Goal: Task Accomplishment & Management: Complete application form

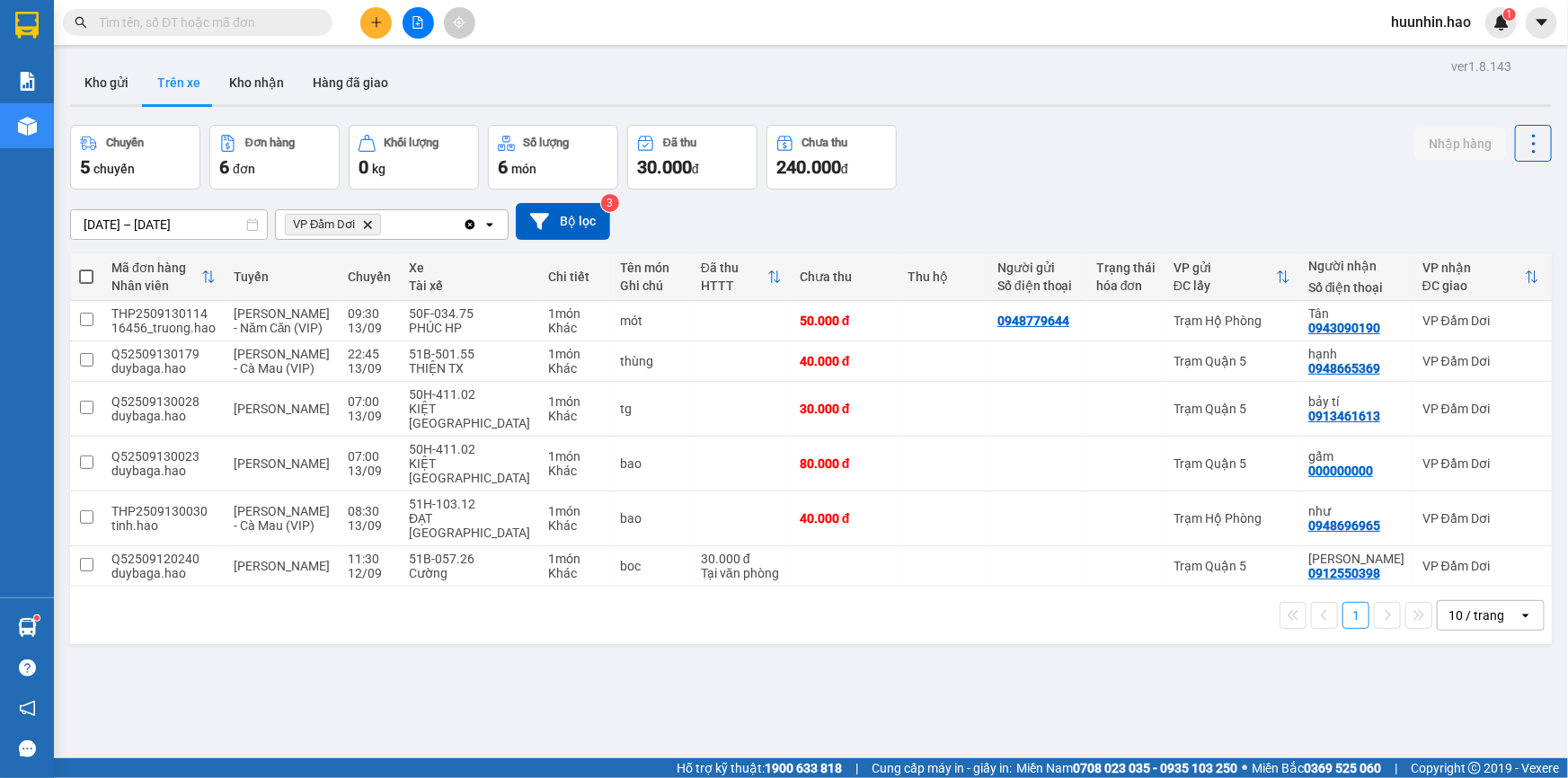
drag, startPoint x: 0, startPoint y: 0, endPoint x: 369, endPoint y: 15, distance: 369.3
click at [369, 15] on button at bounding box center [376, 23] width 31 height 31
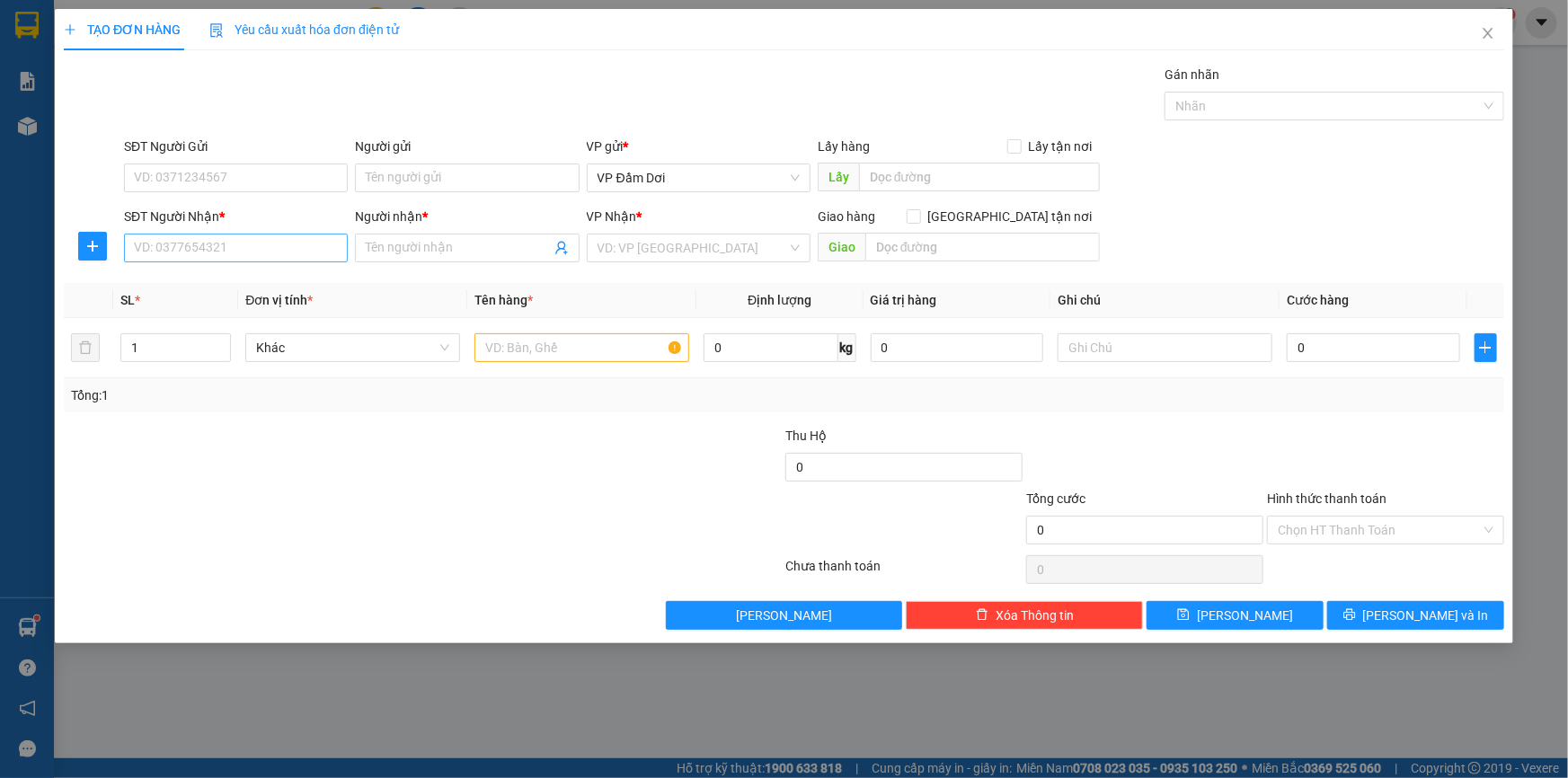
drag, startPoint x: 272, startPoint y: 267, endPoint x: 278, endPoint y: 251, distance: 17.1
click at [277, 260] on div "SĐT Người Nhận * VD: 0377654321" at bounding box center [236, 238] width 224 height 63
click at [278, 249] on input "SĐT Người Nhận *" at bounding box center [236, 248] width 224 height 29
type input "0878660109"
click at [421, 246] on input "Người nhận *" at bounding box center [458, 247] width 184 height 19
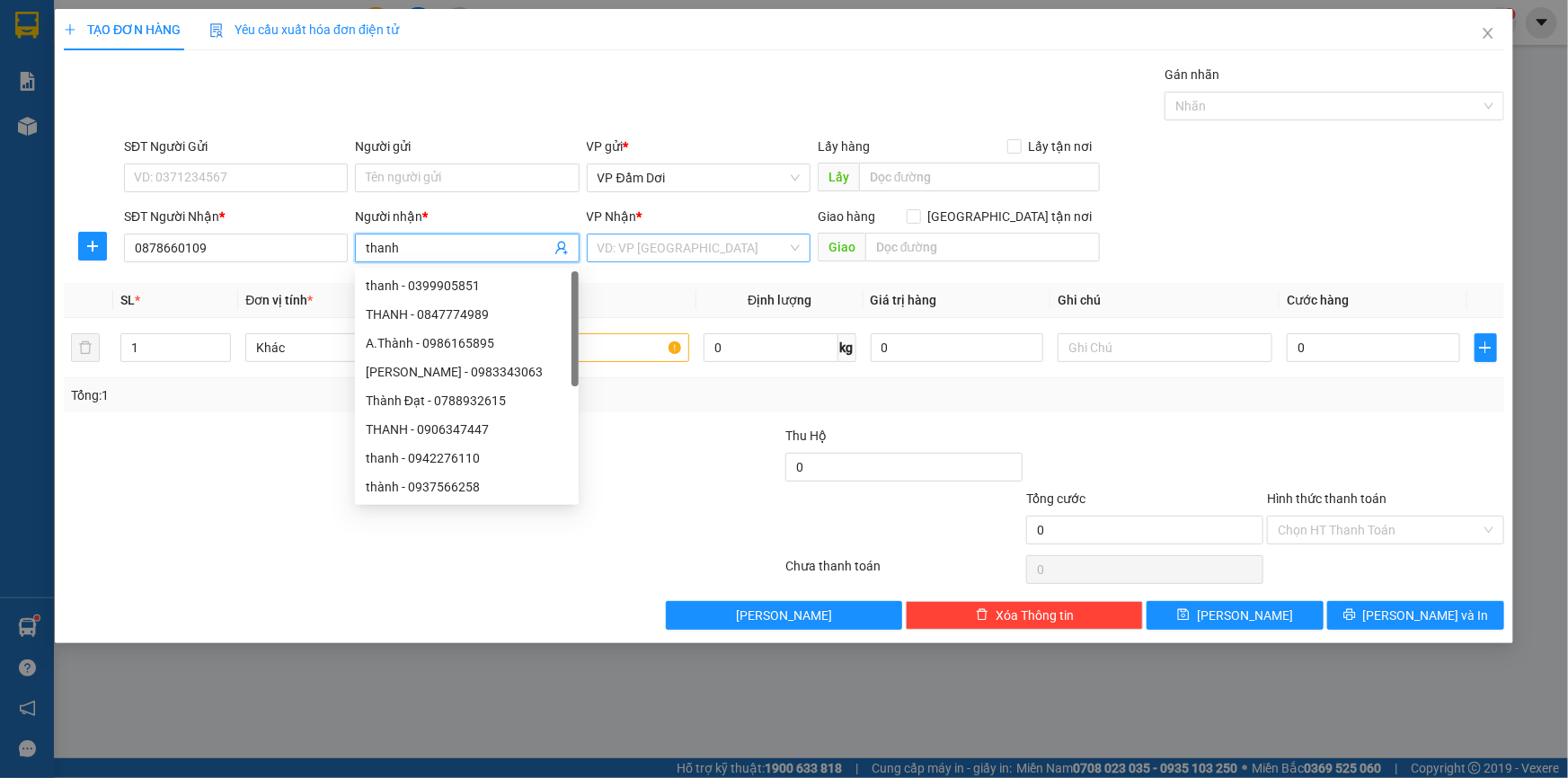
type input "thanh"
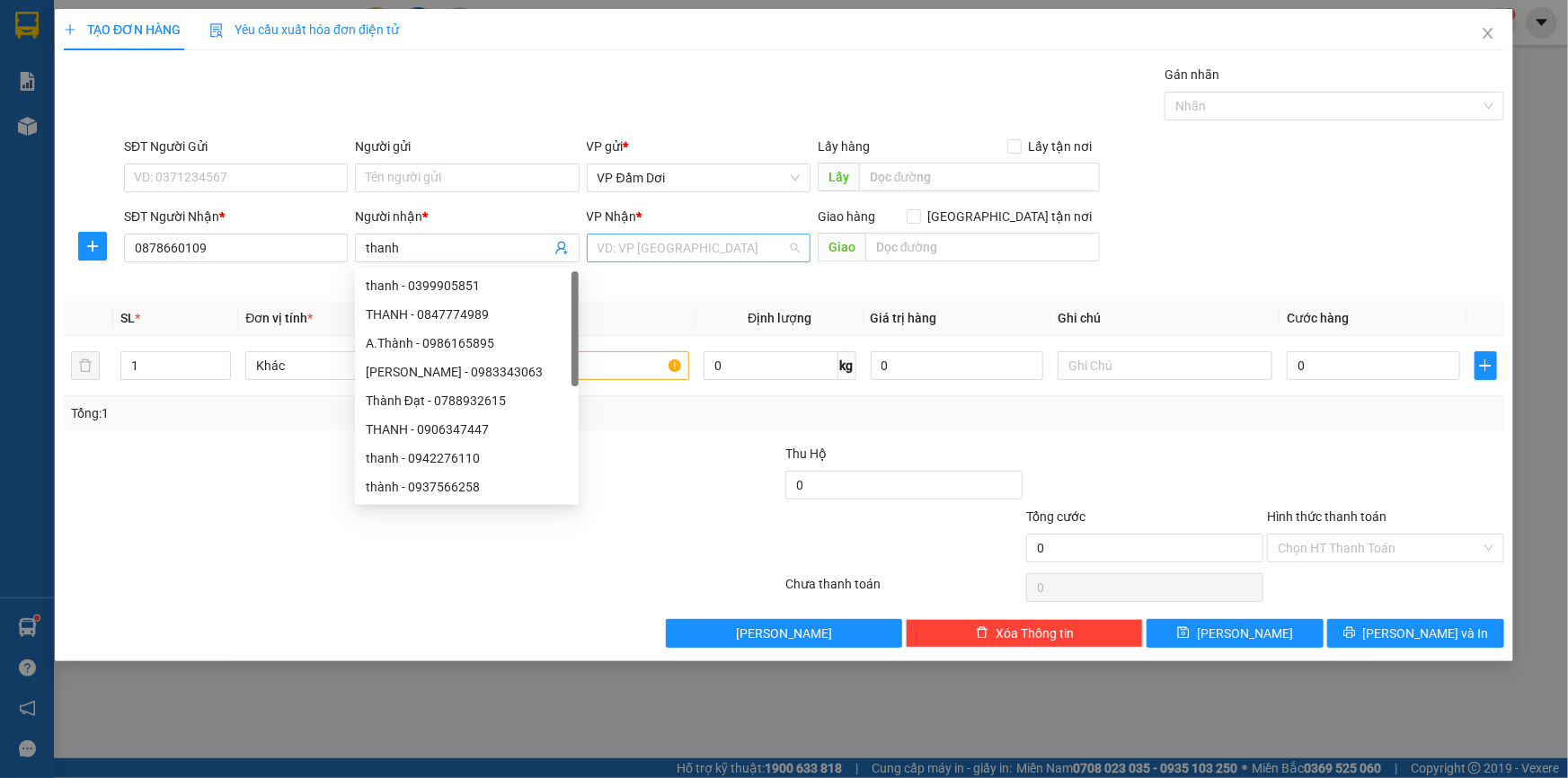
click at [678, 249] on input "search" at bounding box center [693, 248] width 190 height 27
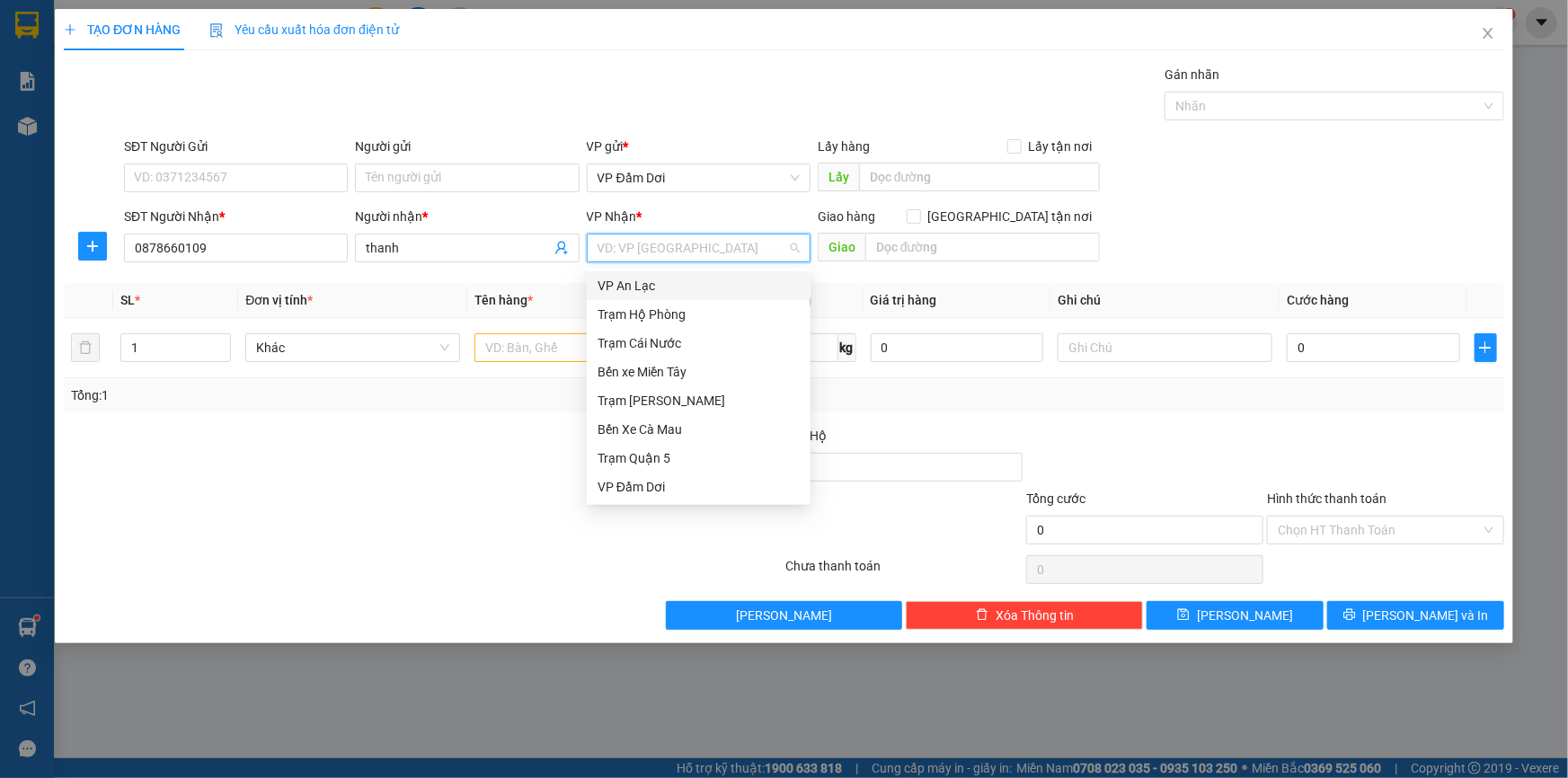
scroll to position [144, 0]
drag, startPoint x: 708, startPoint y: 311, endPoint x: 693, endPoint y: 301, distance: 18.0
click at [708, 309] on div "Trạm Quận 5" at bounding box center [698, 314] width 202 height 19
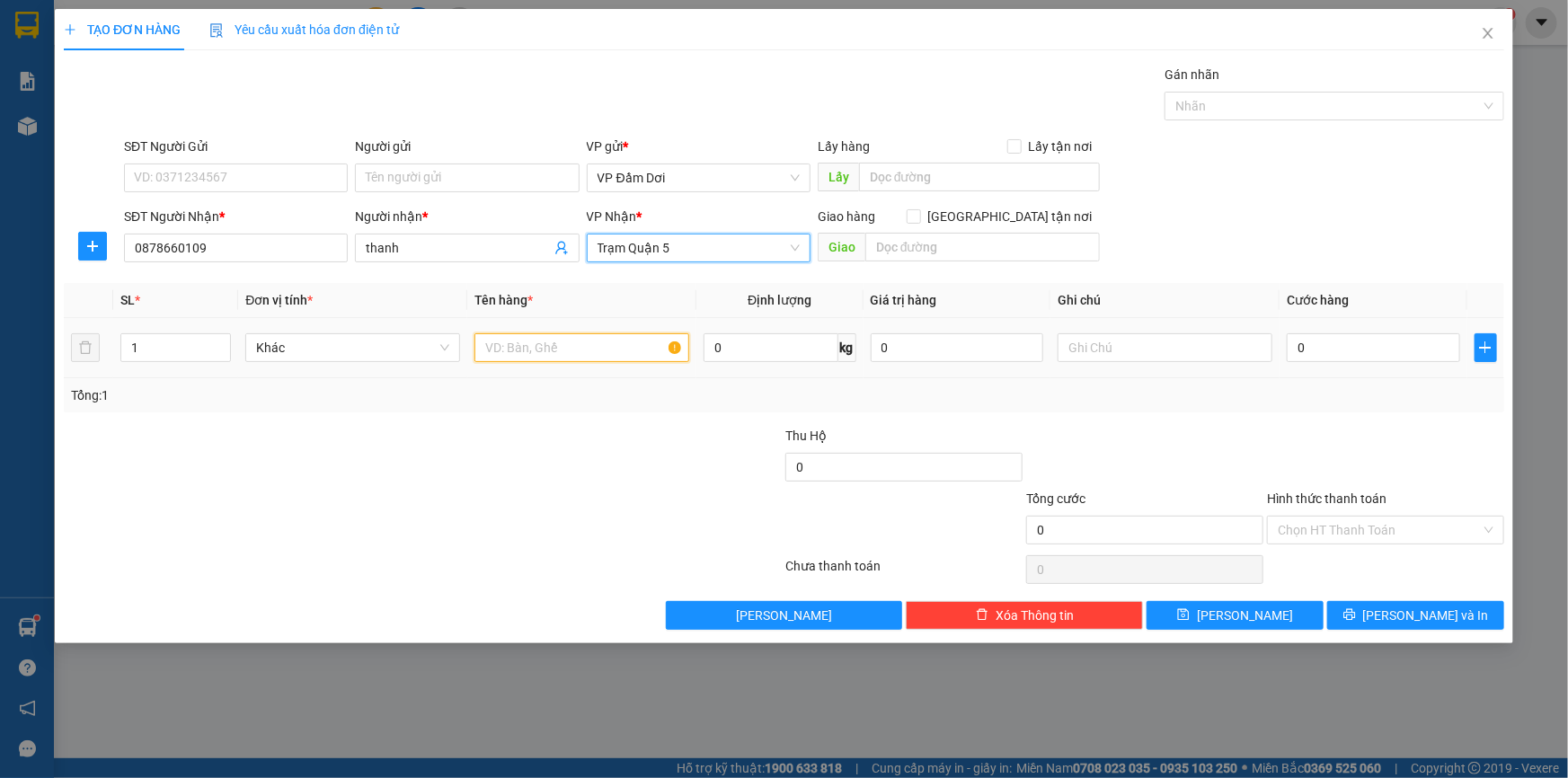
click at [563, 354] on input "text" at bounding box center [581, 347] width 215 height 29
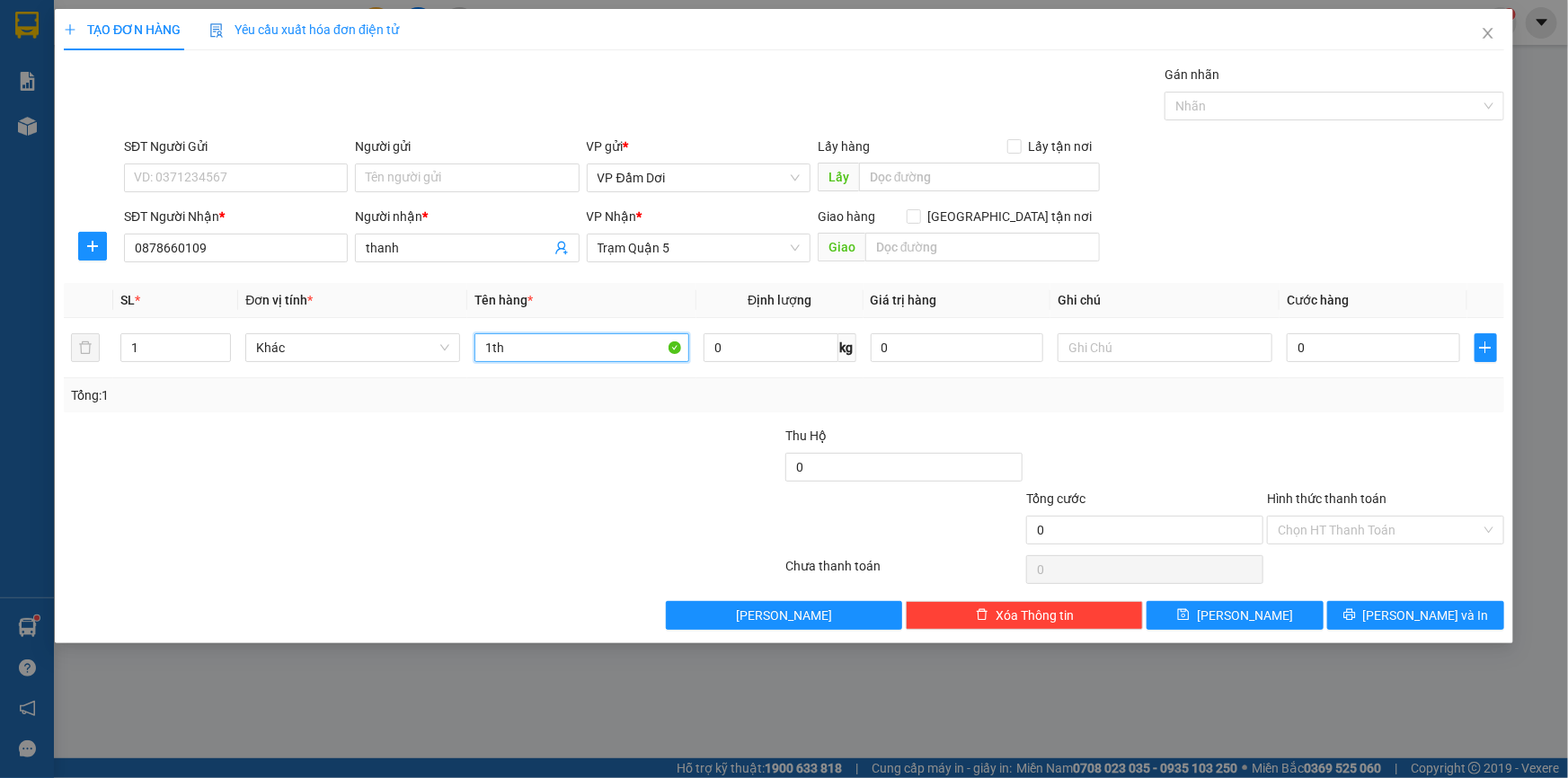
type input "1th"
click at [642, 432] on div at bounding box center [663, 457] width 240 height 63
click at [1376, 340] on input "0" at bounding box center [1374, 347] width 173 height 29
type input "006"
type input "6"
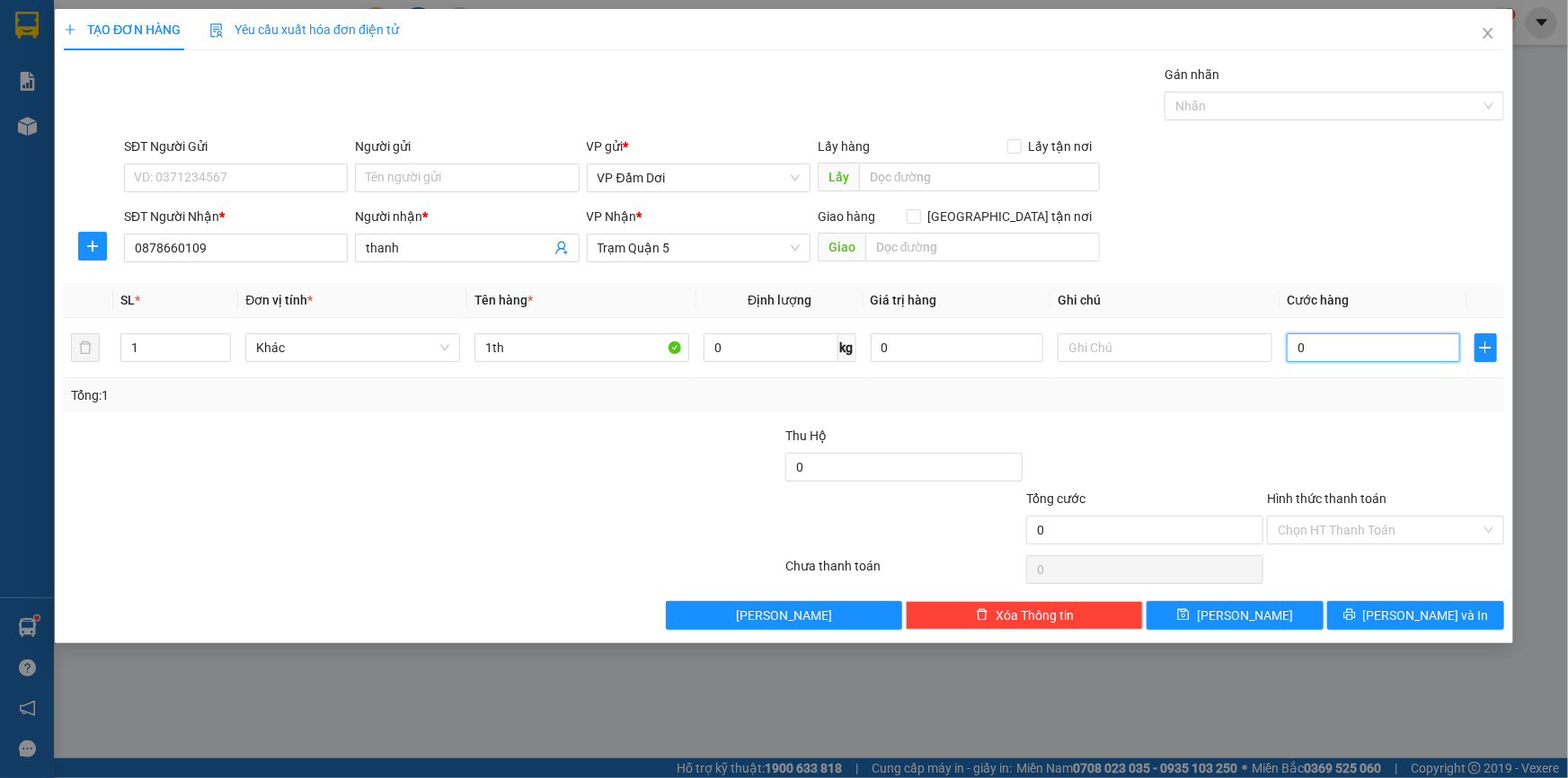
type input "6"
type input "0.060"
type input "60"
type input "00.600"
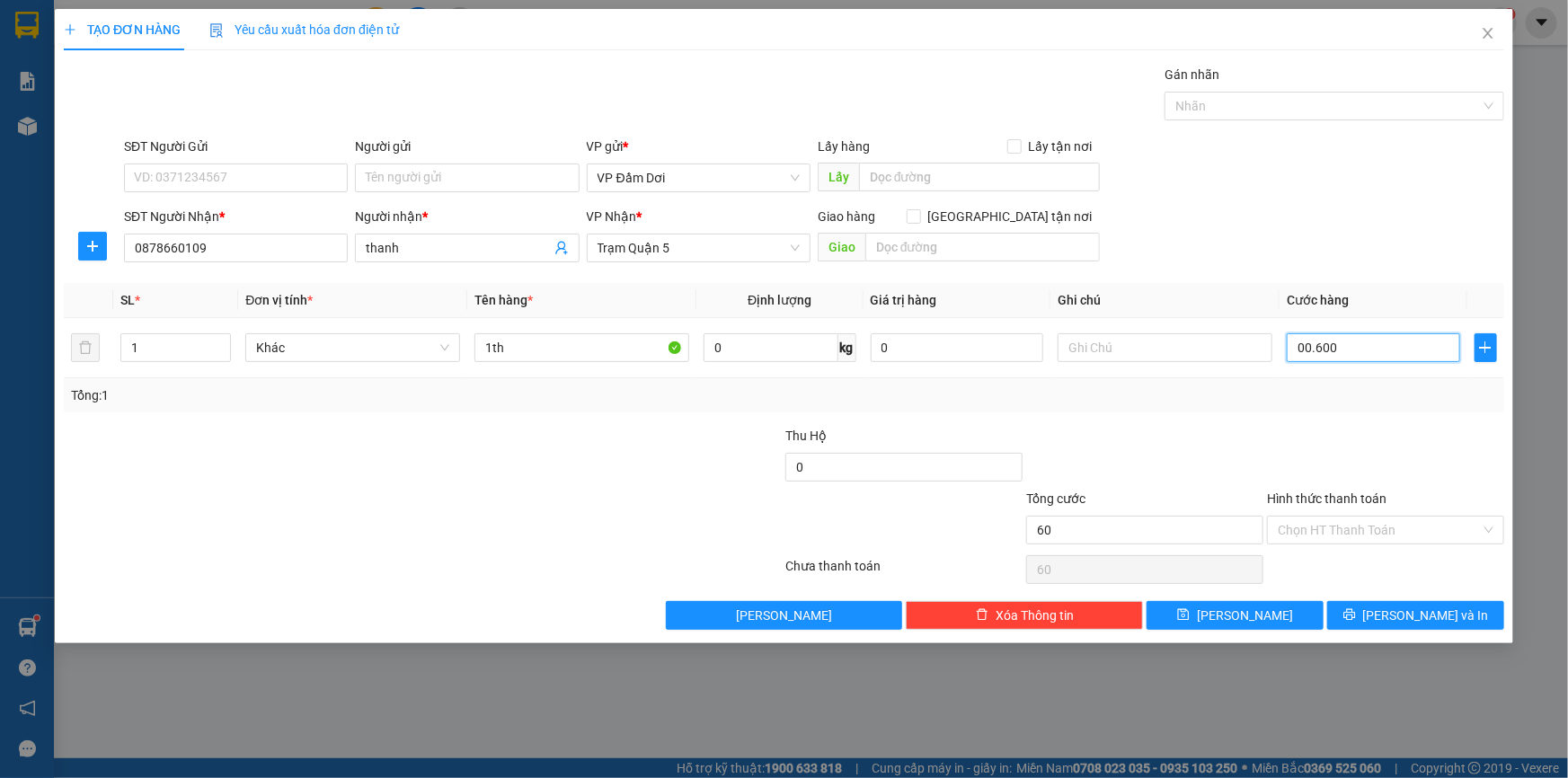
type input "600"
type input "0.006.000"
type input "6.000"
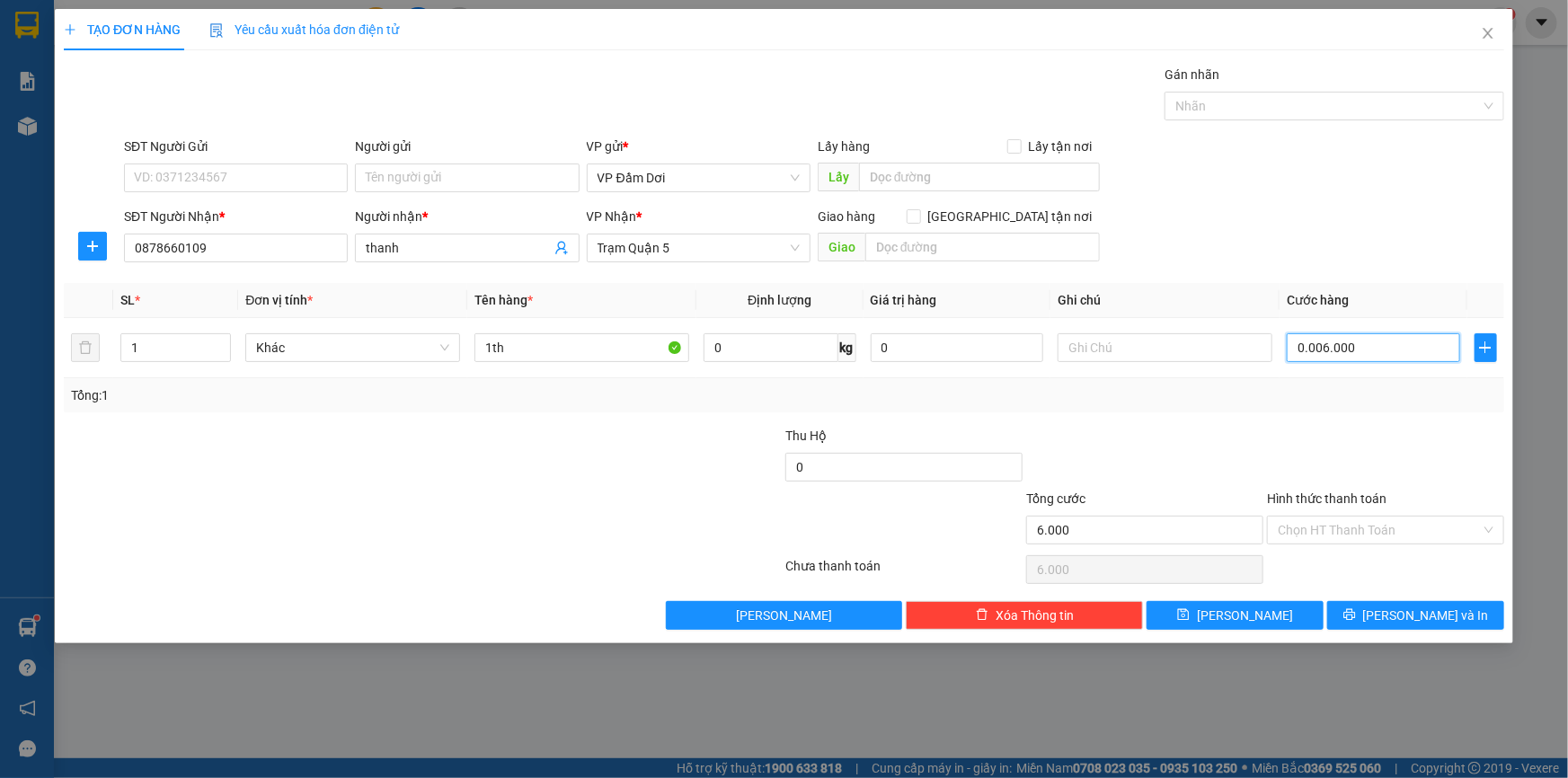
type input "000.060.000"
type input "60.000"
click at [1326, 456] on div at bounding box center [1385, 457] width 240 height 63
type input "60.000"
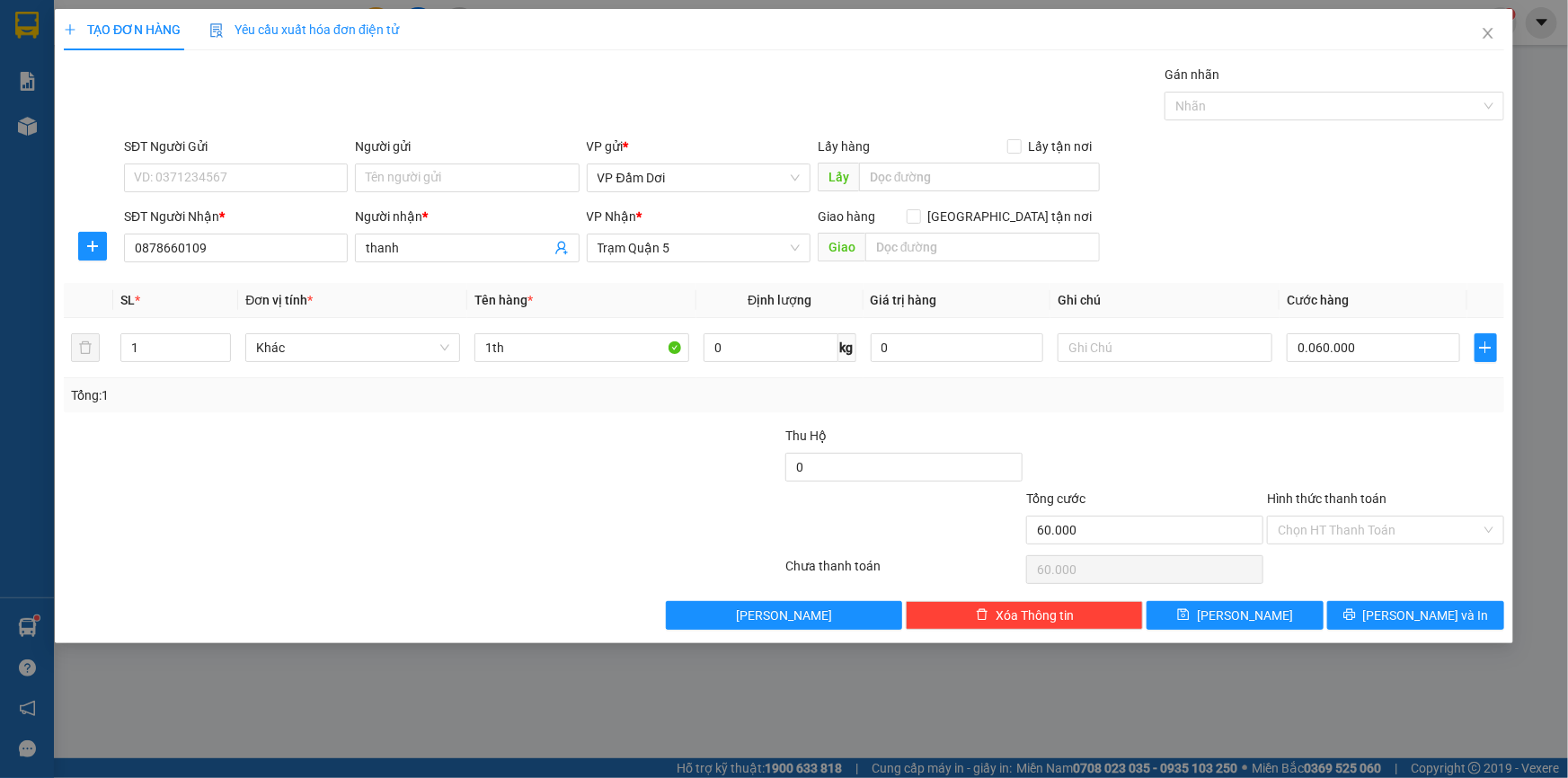
type input "60.000"
click at [1341, 527] on input "Hình thức thanh toán" at bounding box center [1379, 529] width 203 height 27
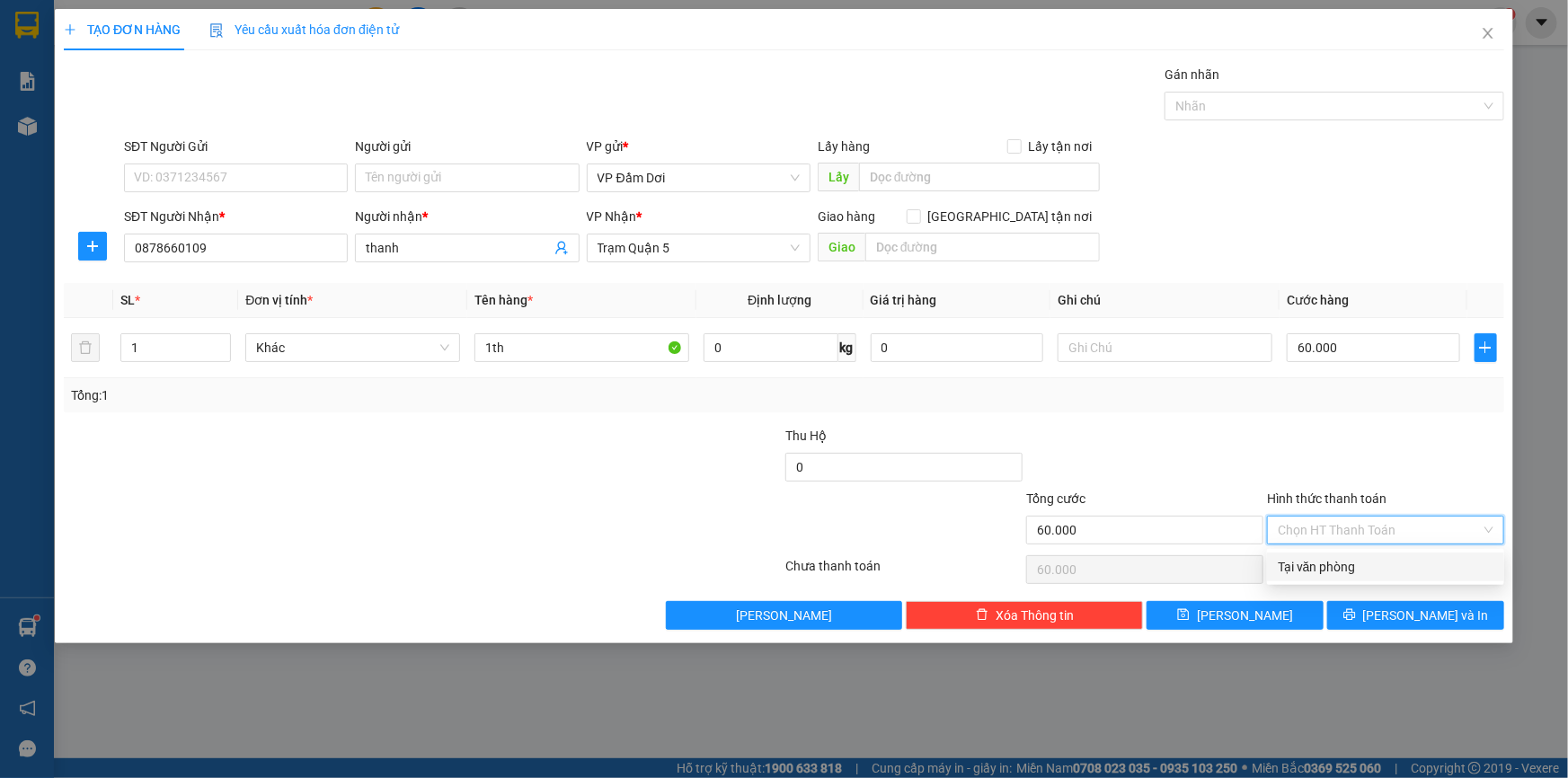
click at [1345, 572] on div "Tại văn phòng" at bounding box center [1386, 566] width 216 height 19
click at [1333, 524] on span "Tại văn phòng" at bounding box center [1386, 529] width 216 height 27
click at [1320, 565] on div "Tại văn phòng" at bounding box center [1386, 566] width 216 height 19
click at [1369, 479] on div at bounding box center [1385, 457] width 240 height 63
type input "60.000"
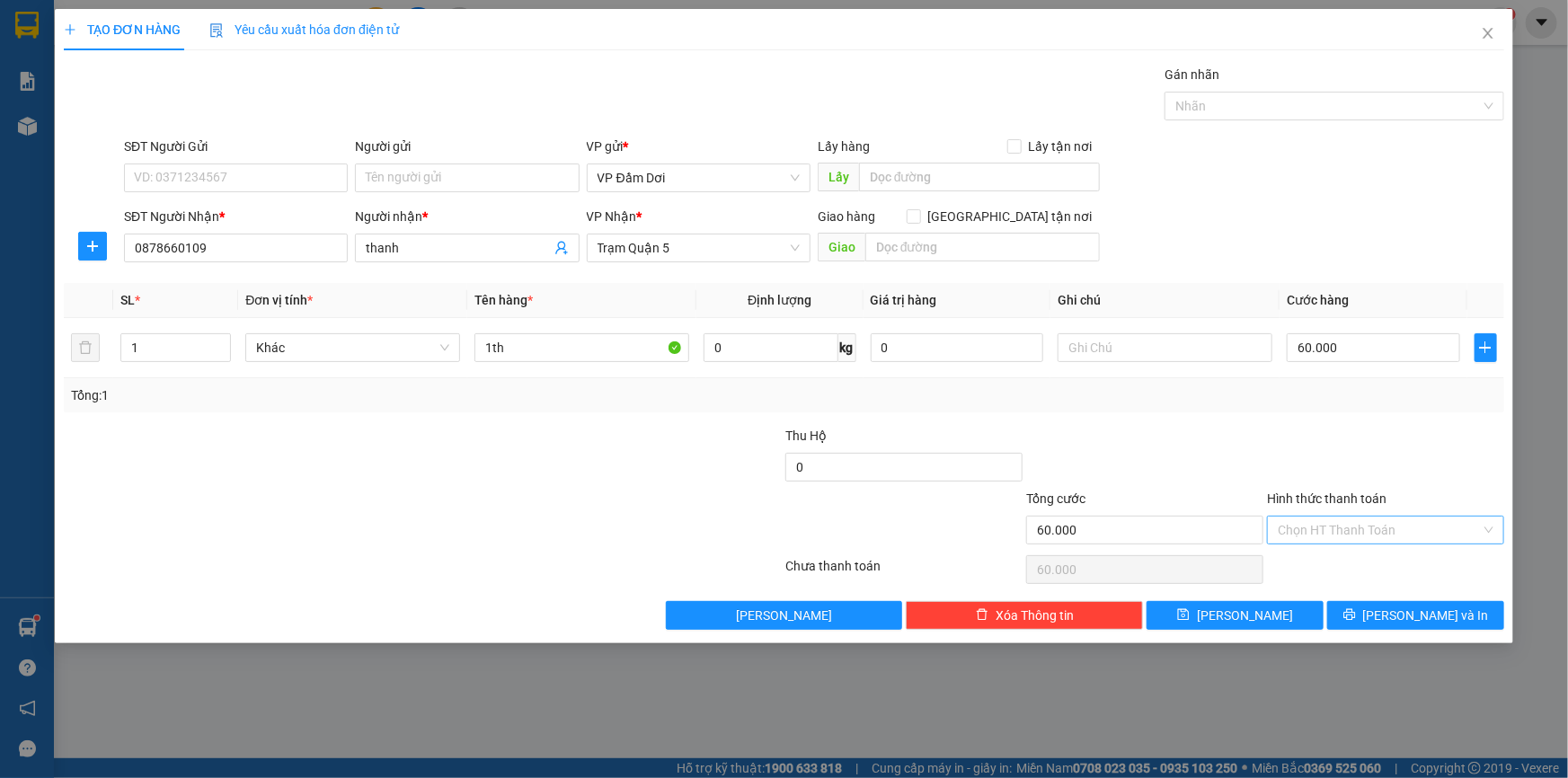
click at [1220, 438] on div at bounding box center [1144, 457] width 240 height 63
click at [663, 261] on span "Trạm Quận 5" at bounding box center [698, 248] width 202 height 27
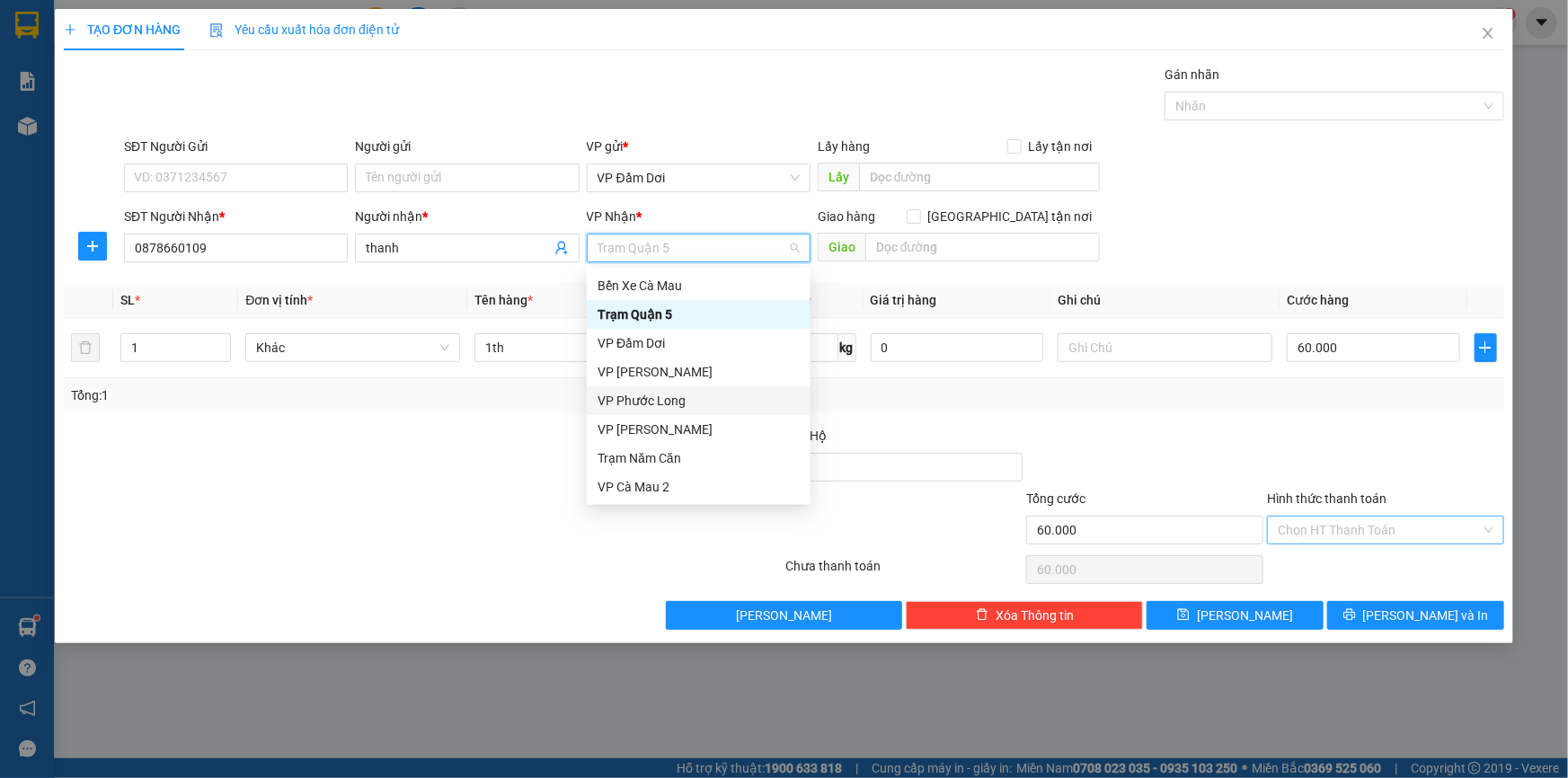
scroll to position [0, 0]
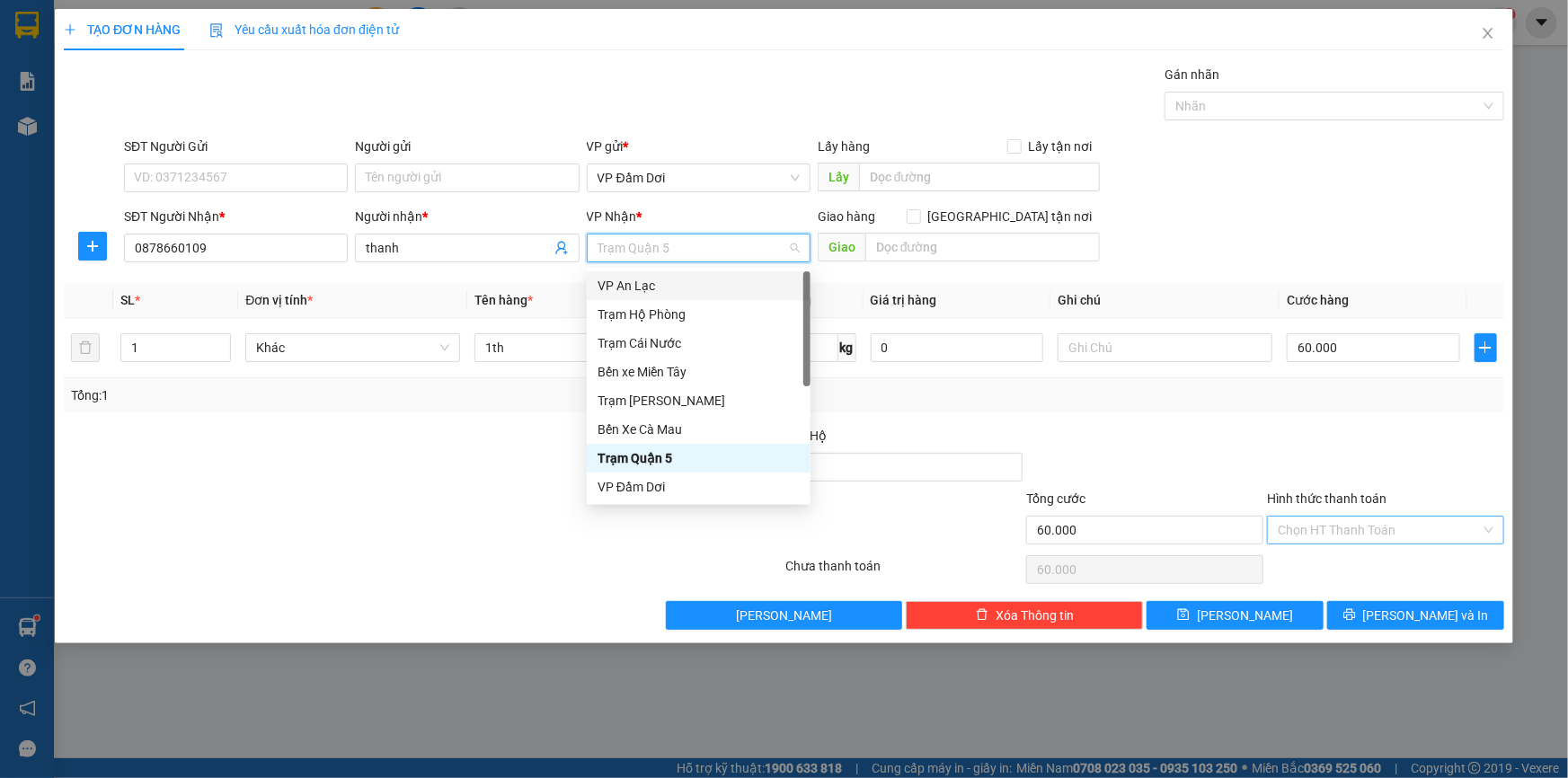
click at [643, 290] on div "VP An Lạc" at bounding box center [698, 284] width 202 height 19
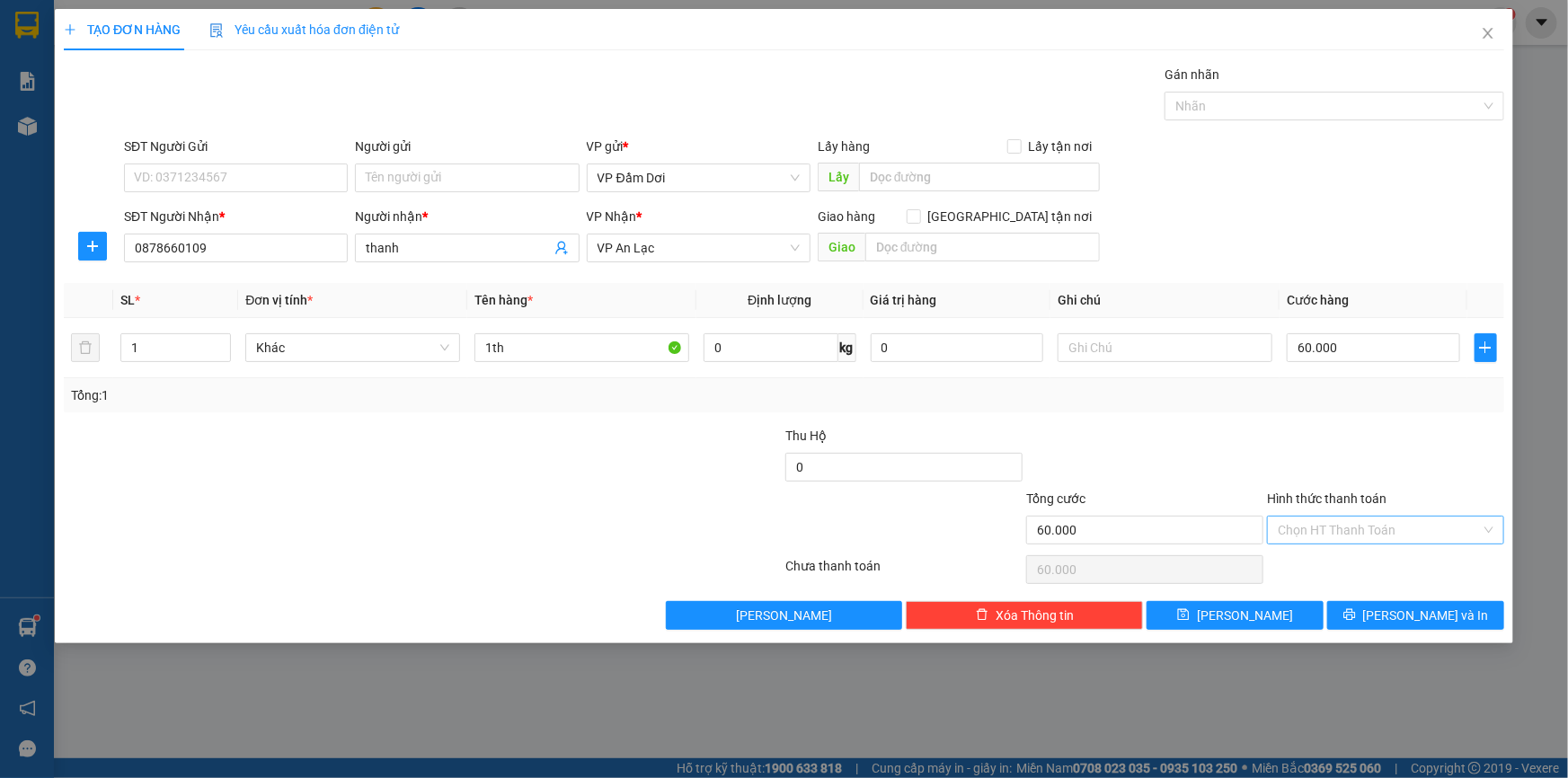
drag, startPoint x: 764, startPoint y: 523, endPoint x: 812, endPoint y: 500, distance: 53.2
click at [781, 514] on div at bounding box center [663, 520] width 240 height 63
type input "0"
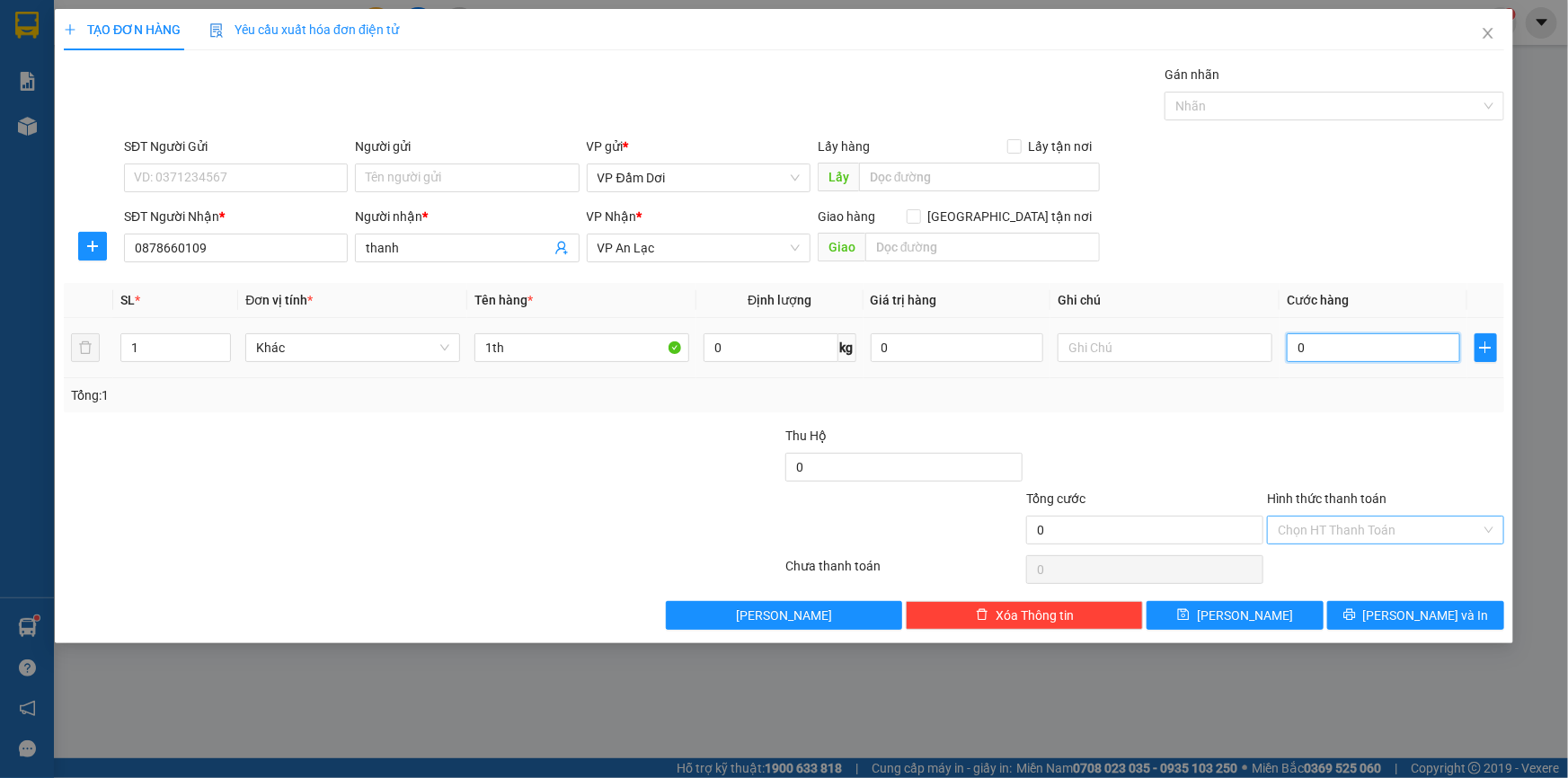
type input "007"
type input "7"
type input "0.070"
type input "70"
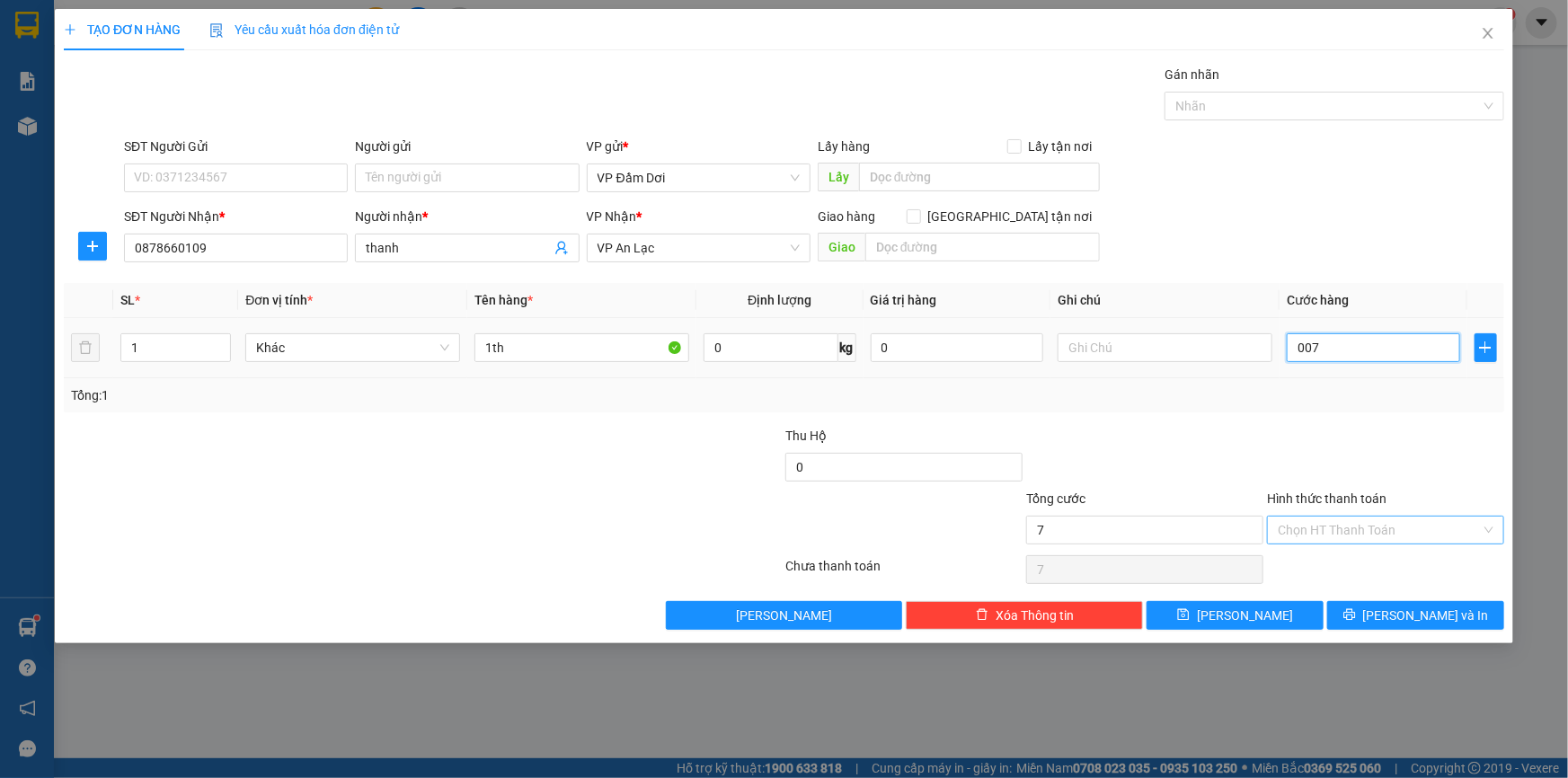
type input "70"
type input "00.700"
type input "700"
type input "0.007.000"
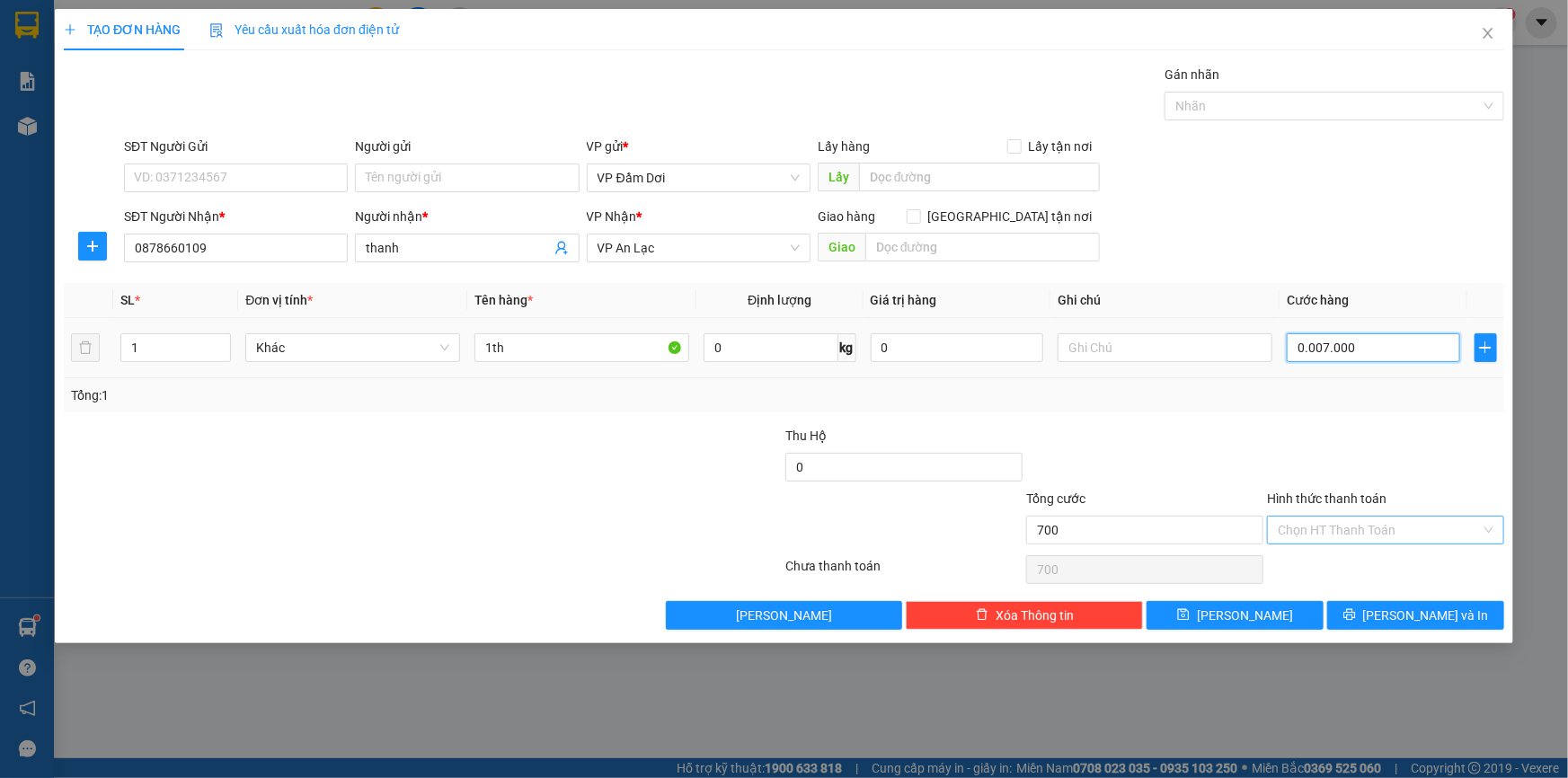
type input "7.000"
type input "000.070.000"
type input "70.000"
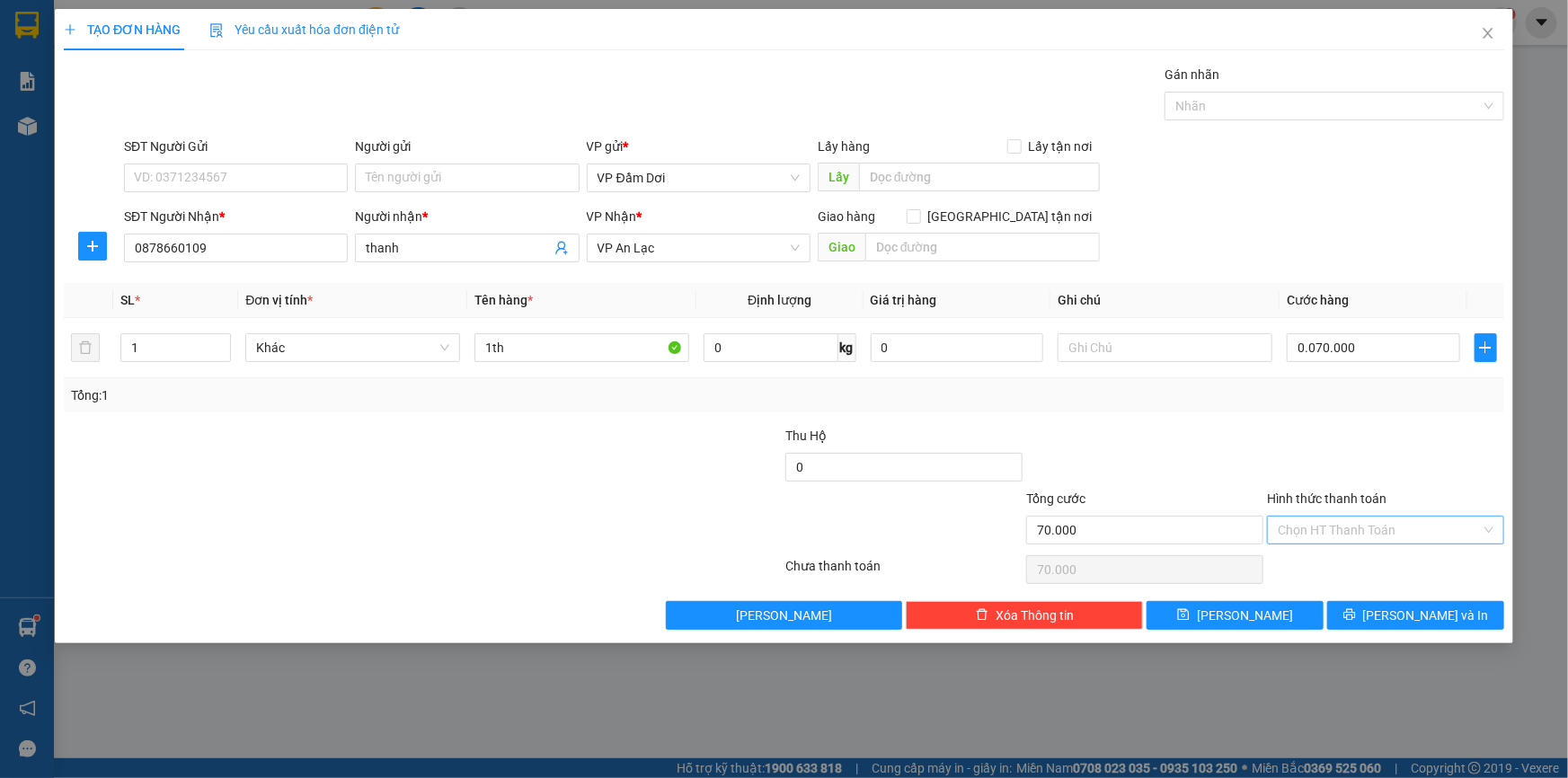
click at [1387, 215] on div "SĐT Người Nhận * 0878660109 Người nhận * thanh VP Nhận * VP An Lạc Giao hàng Gi…" at bounding box center [814, 238] width 1387 height 63
type input "70.000"
click at [1415, 621] on span "[PERSON_NAME] và In" at bounding box center [1425, 614] width 126 height 19
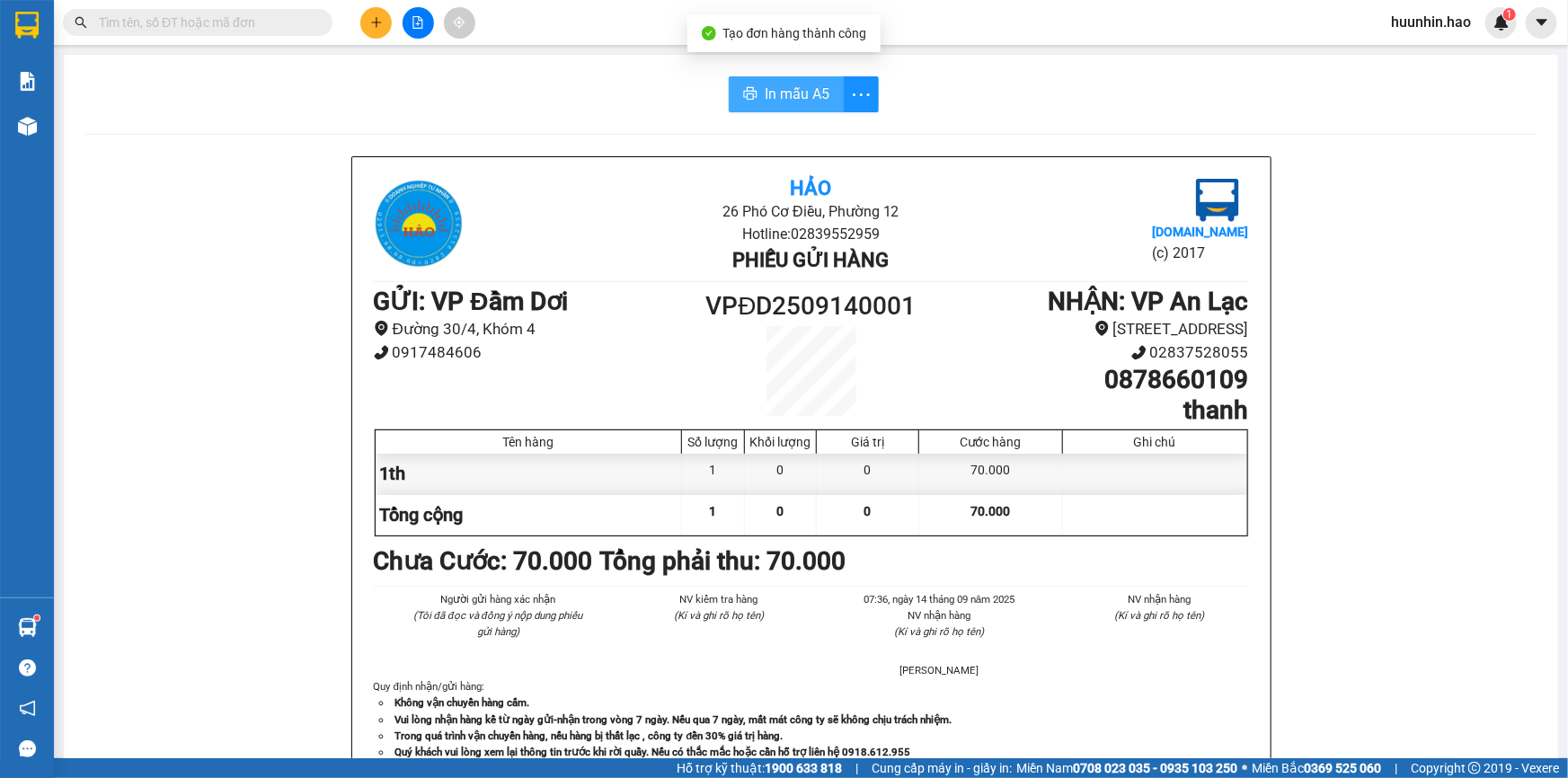
click at [804, 102] on span "In mẫu A5" at bounding box center [797, 94] width 64 height 22
click at [230, 19] on input "text" at bounding box center [205, 22] width 212 height 19
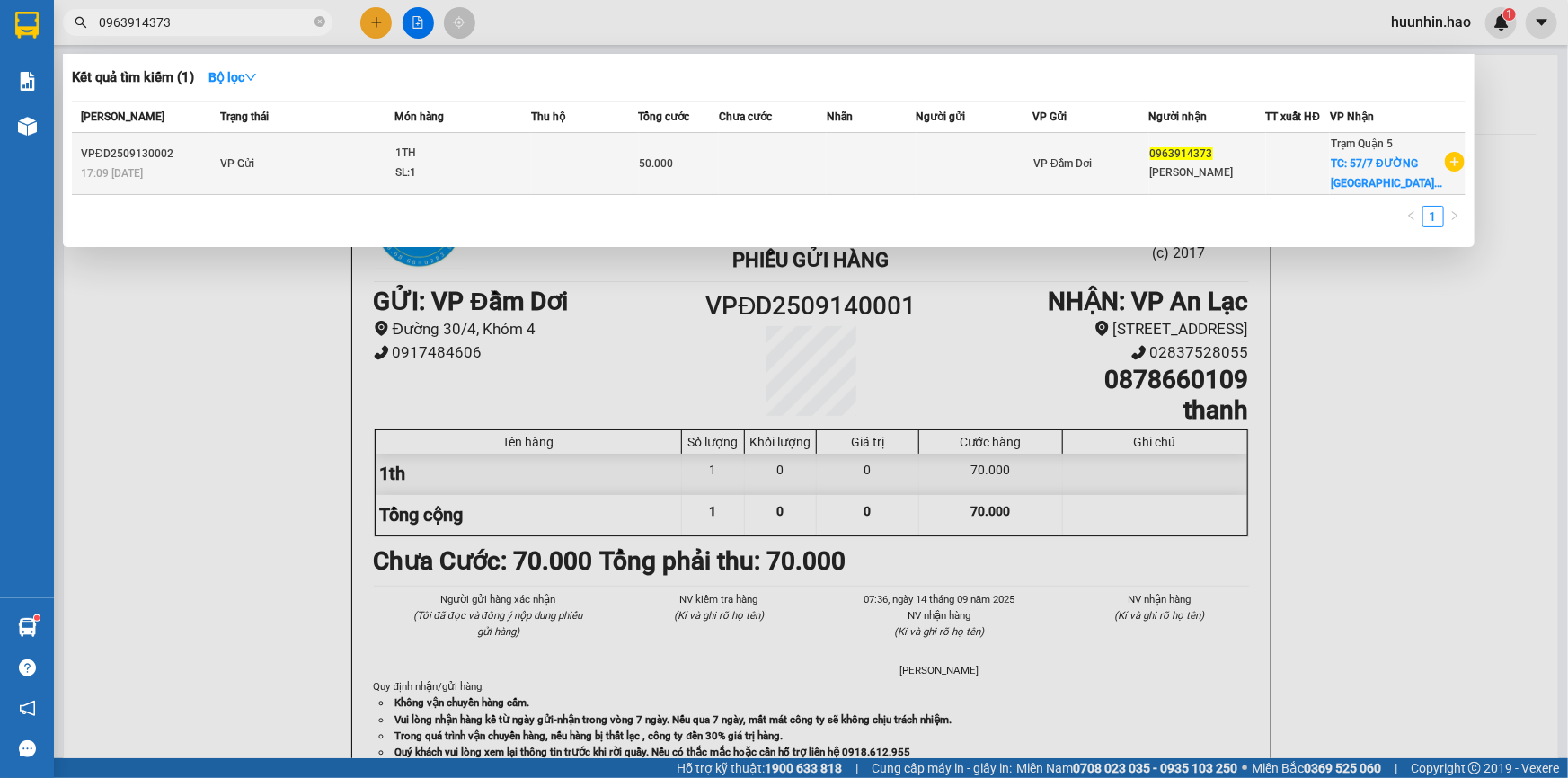
type input "0963914373"
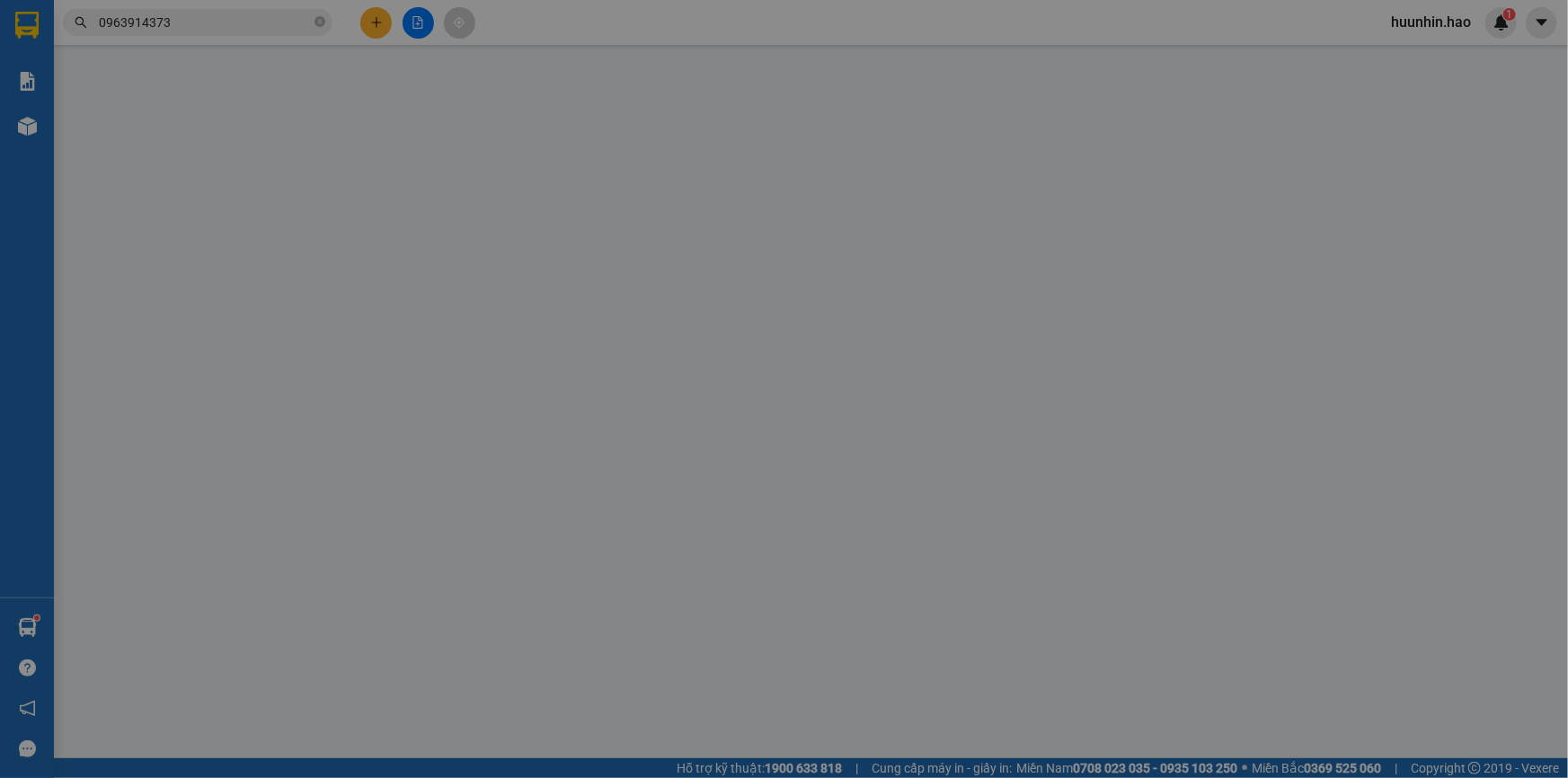
type input "0963914373"
type input "[PERSON_NAME]"
checkbox input "true"
type input "57/7 ĐƯỜNG ĐÔNG [GEOGRAPHIC_DATA] [GEOGRAPHIC_DATA] Q12 : 120K SHIP"
type input "50.000"
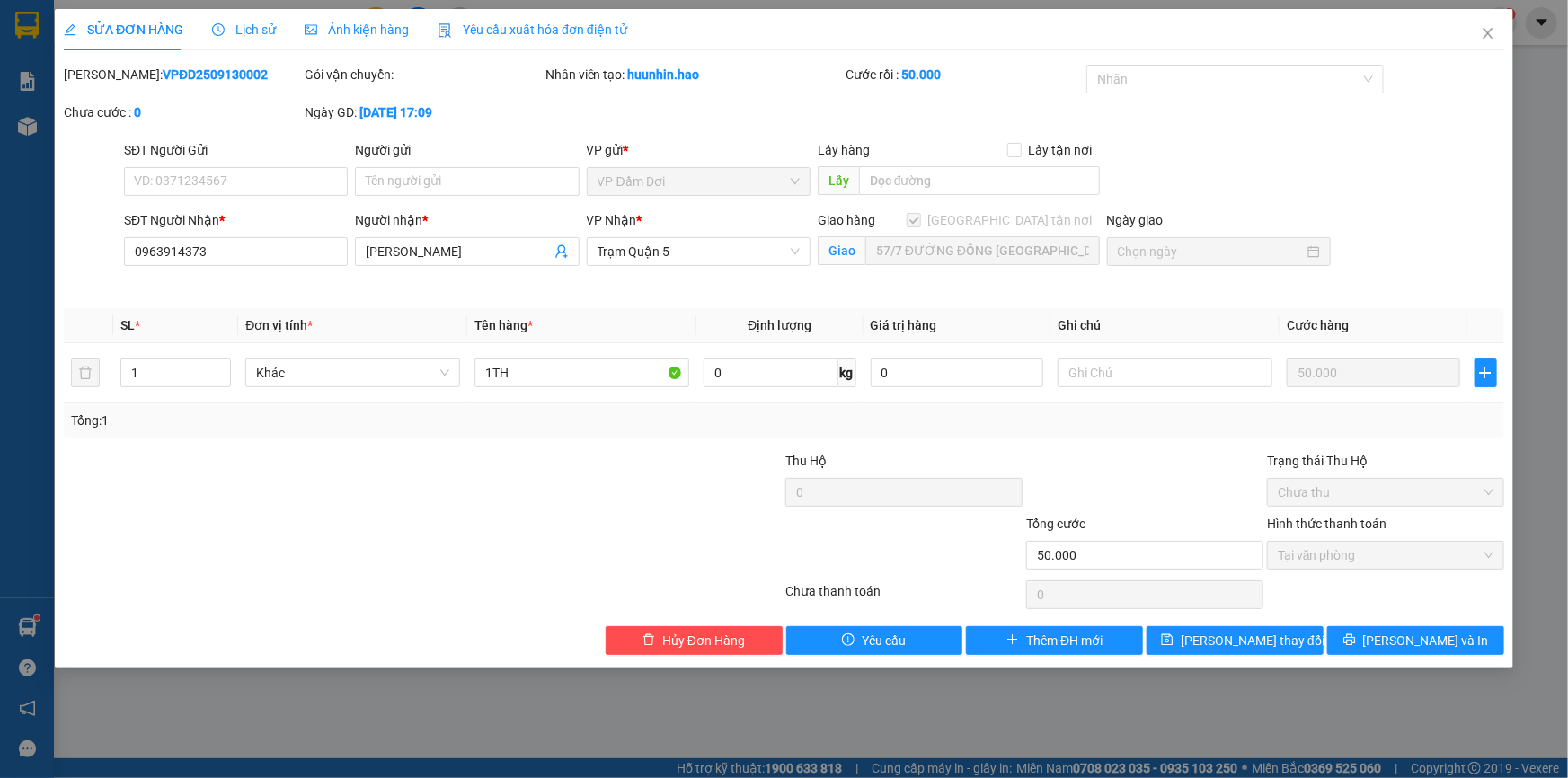
click at [330, 24] on span "Ảnh kiện hàng" at bounding box center [357, 29] width 104 height 15
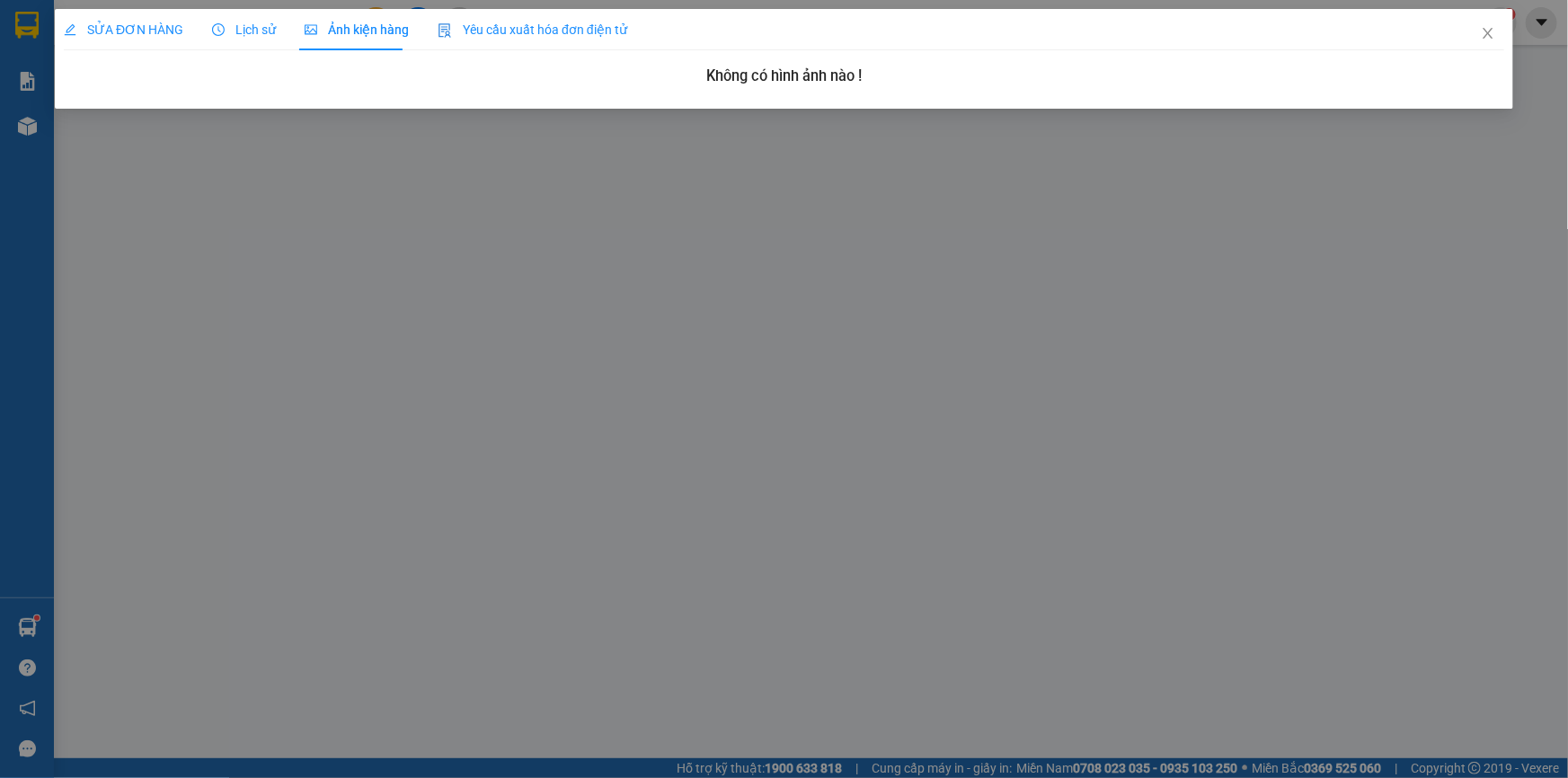
click at [158, 33] on span "SỬA ĐƠN HÀNG" at bounding box center [123, 29] width 120 height 15
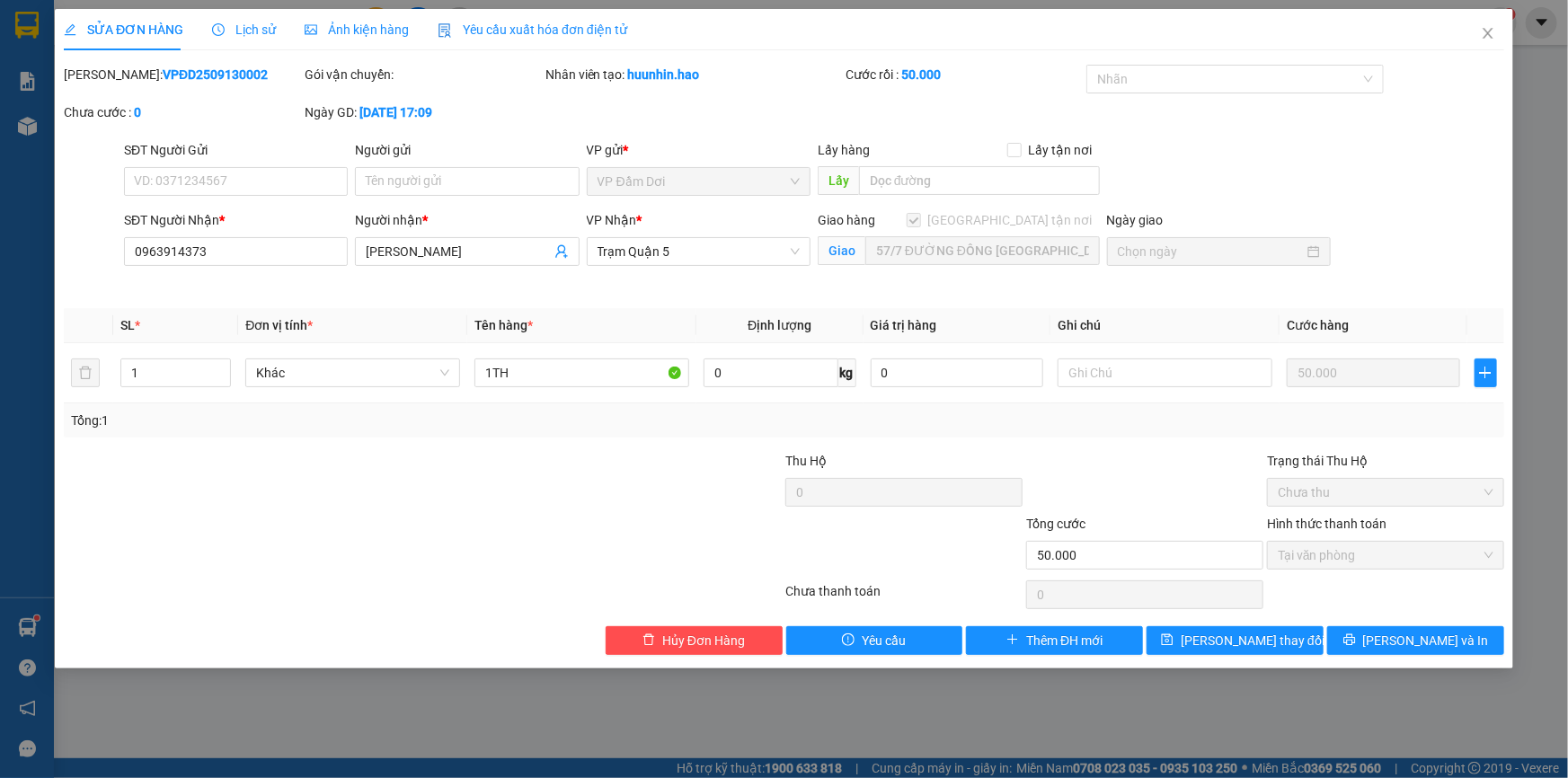
drag, startPoint x: 260, startPoint y: 22, endPoint x: 335, endPoint y: 34, distance: 76.0
click at [260, 22] on span "Lịch sử" at bounding box center [243, 29] width 64 height 15
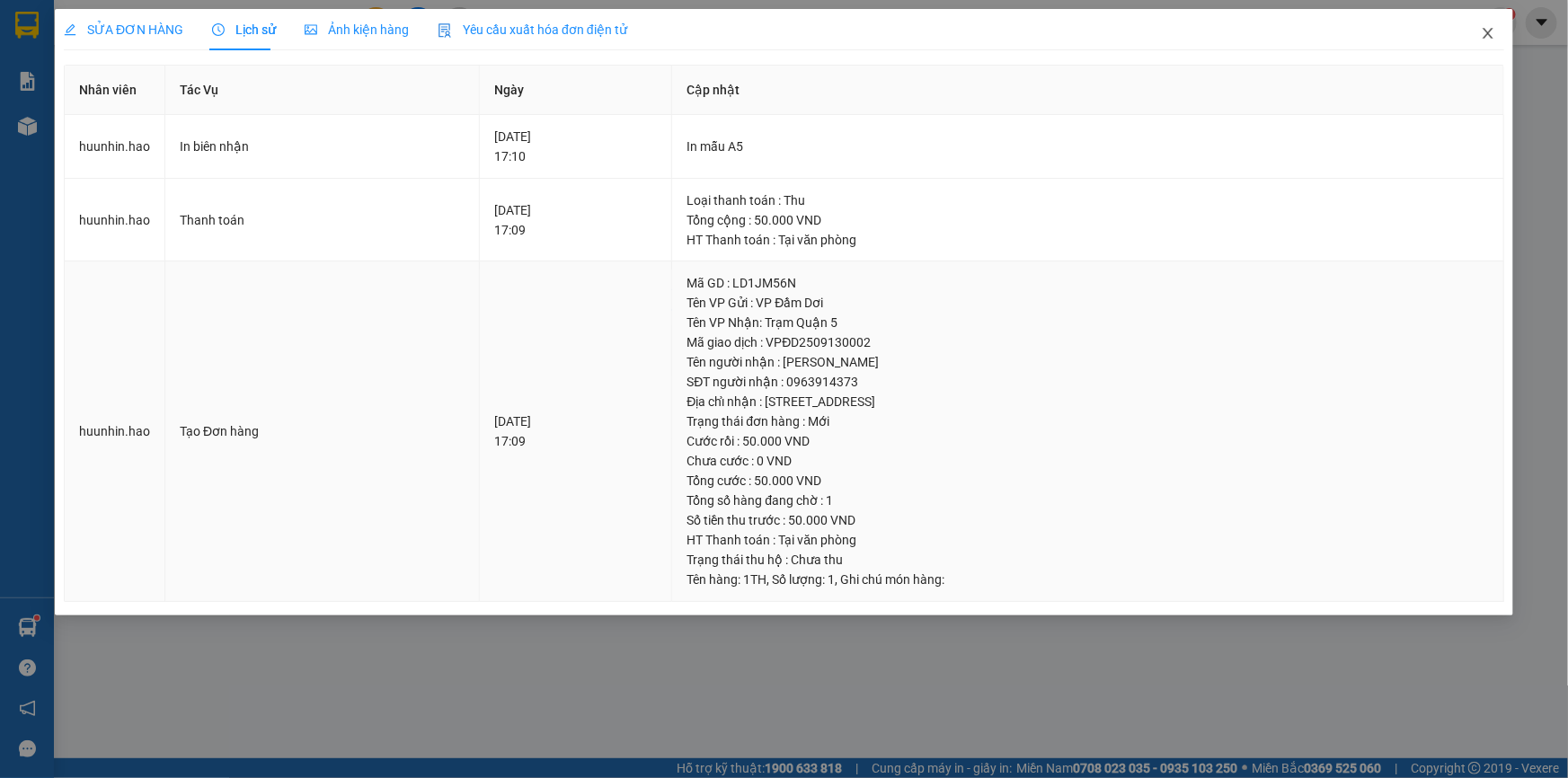
drag, startPoint x: 936, startPoint y: 352, endPoint x: 1469, endPoint y: 52, distance: 611.6
click at [1490, 41] on icon "close" at bounding box center [1488, 33] width 15 height 15
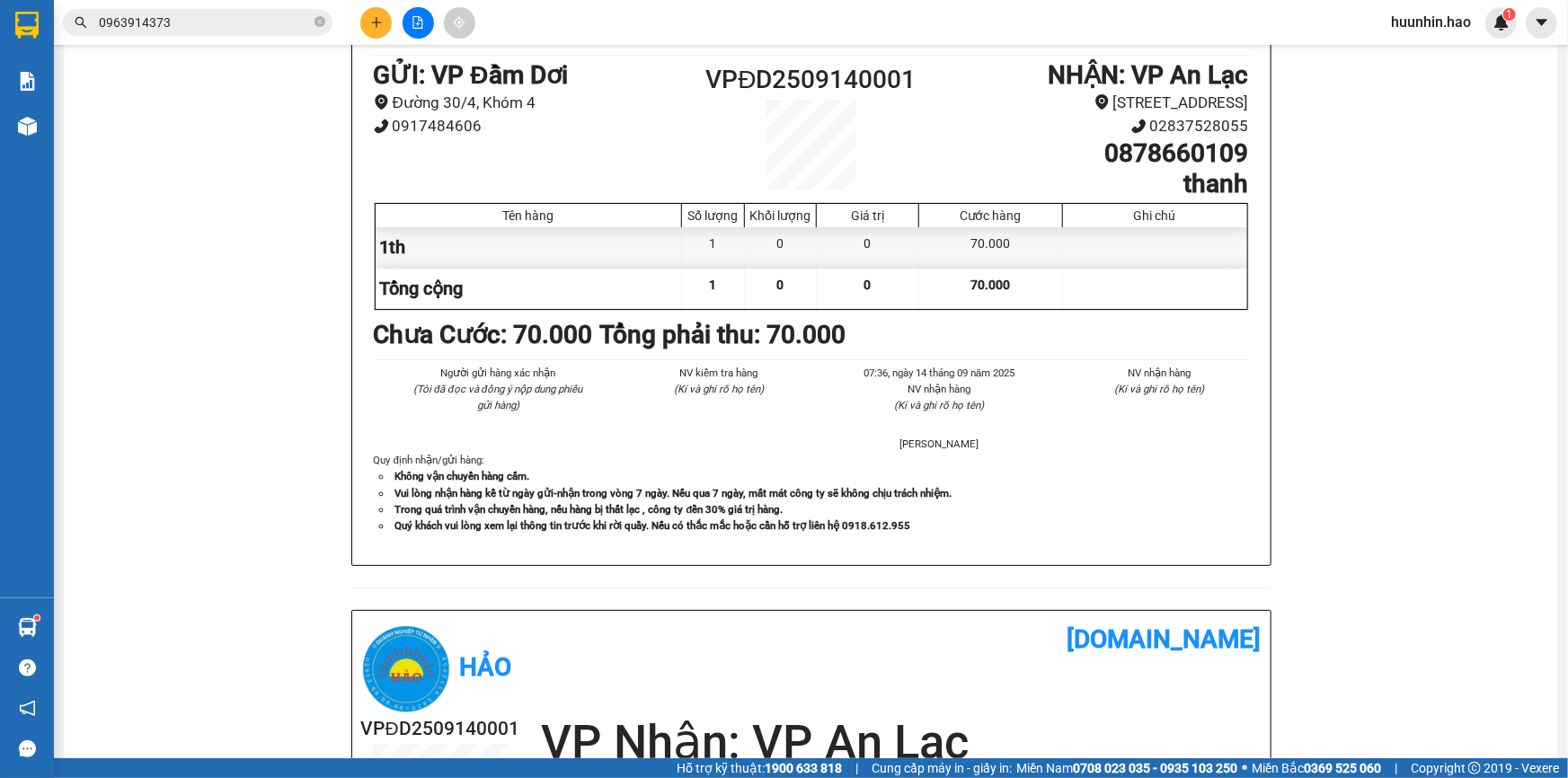
scroll to position [490, 0]
